Goal: Task Accomplishment & Management: Complete application form

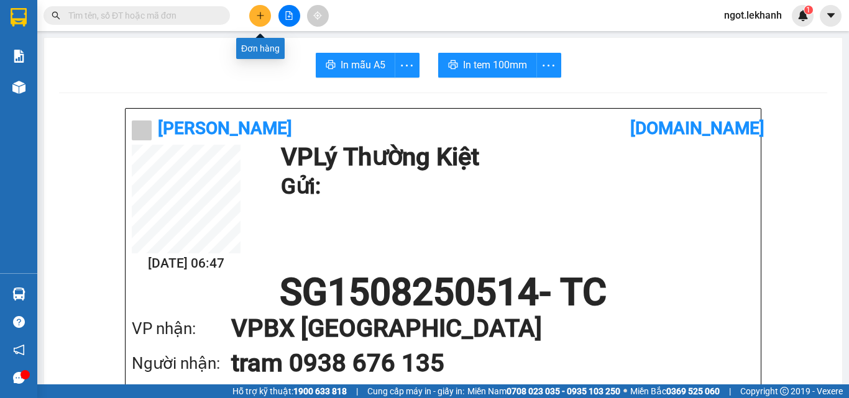
click at [259, 18] on icon "plus" at bounding box center [260, 15] width 9 height 9
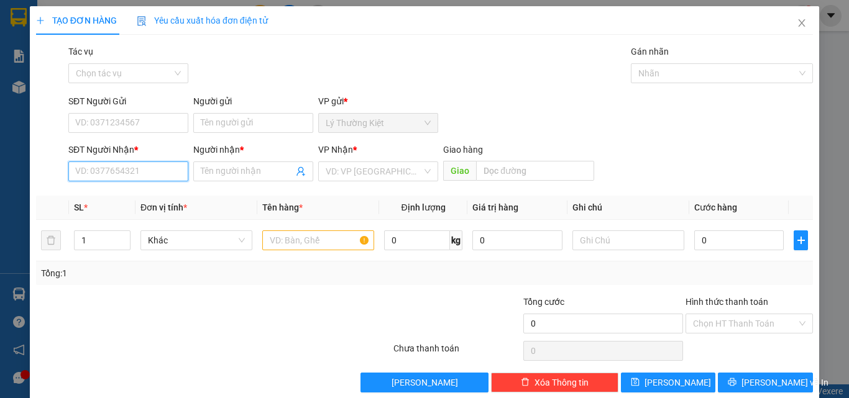
click at [163, 162] on input "SĐT Người Nhận *" at bounding box center [128, 172] width 120 height 20
click at [113, 197] on div "0983521345 - hau" at bounding box center [127, 197] width 104 height 14
type input "0983521345"
type input "hau"
type input "30.000"
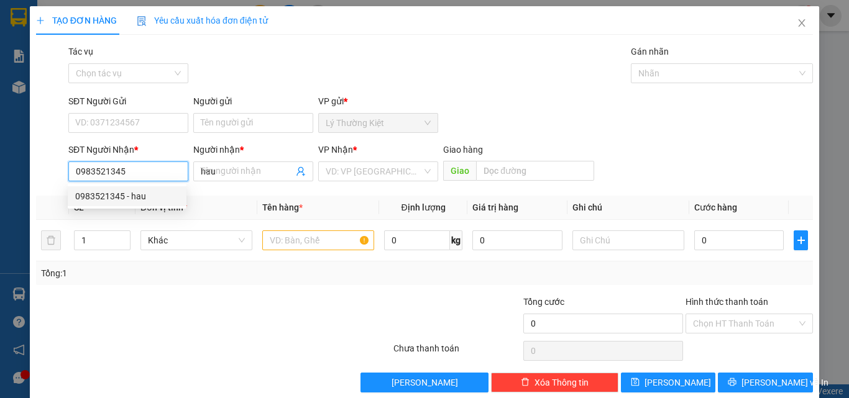
type input "30.000"
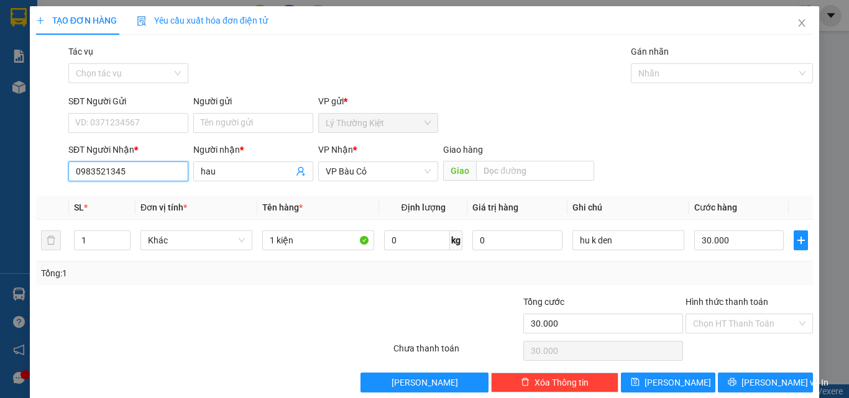
scroll to position [19, 0]
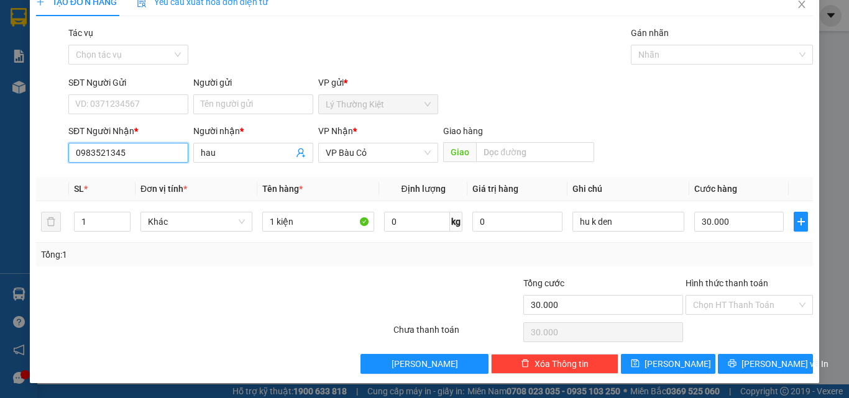
type input "0983521345"
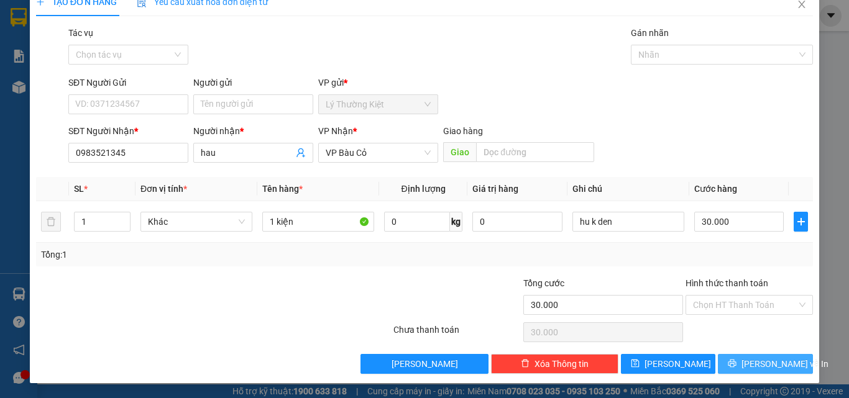
click at [750, 369] on span "[PERSON_NAME] và In" at bounding box center [785, 364] width 87 height 14
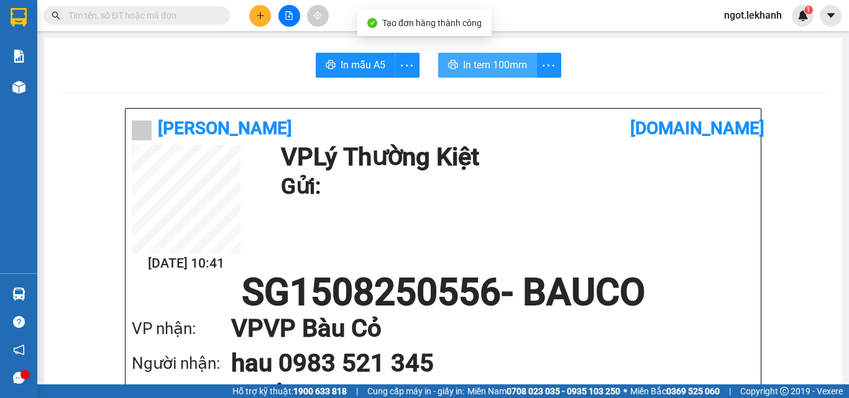
click at [510, 65] on span "In tem 100mm" at bounding box center [495, 65] width 64 height 16
